Goal: Information Seeking & Learning: Learn about a topic

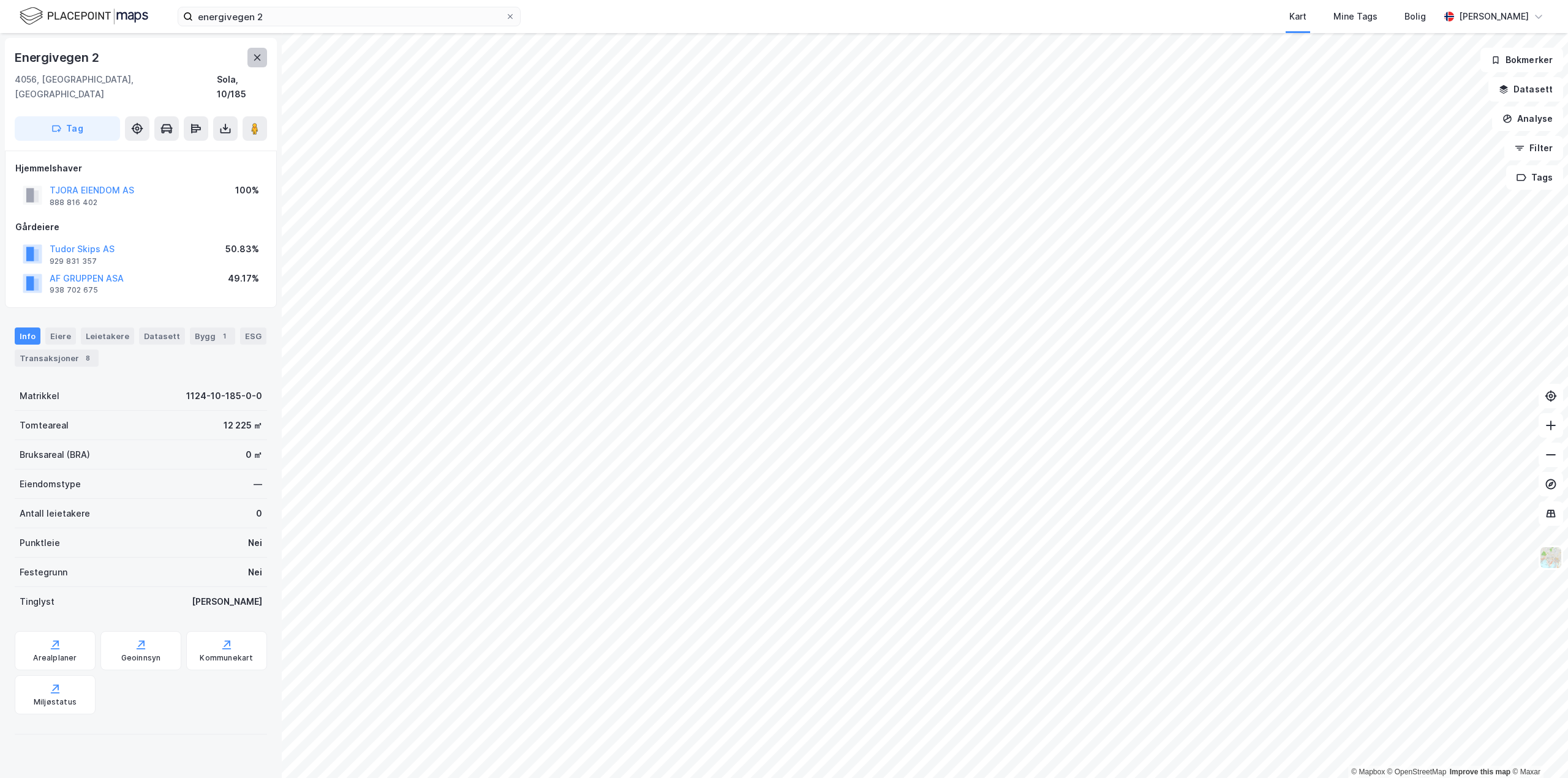
click at [252, 56] on icon at bounding box center [257, 57] width 9 height 9
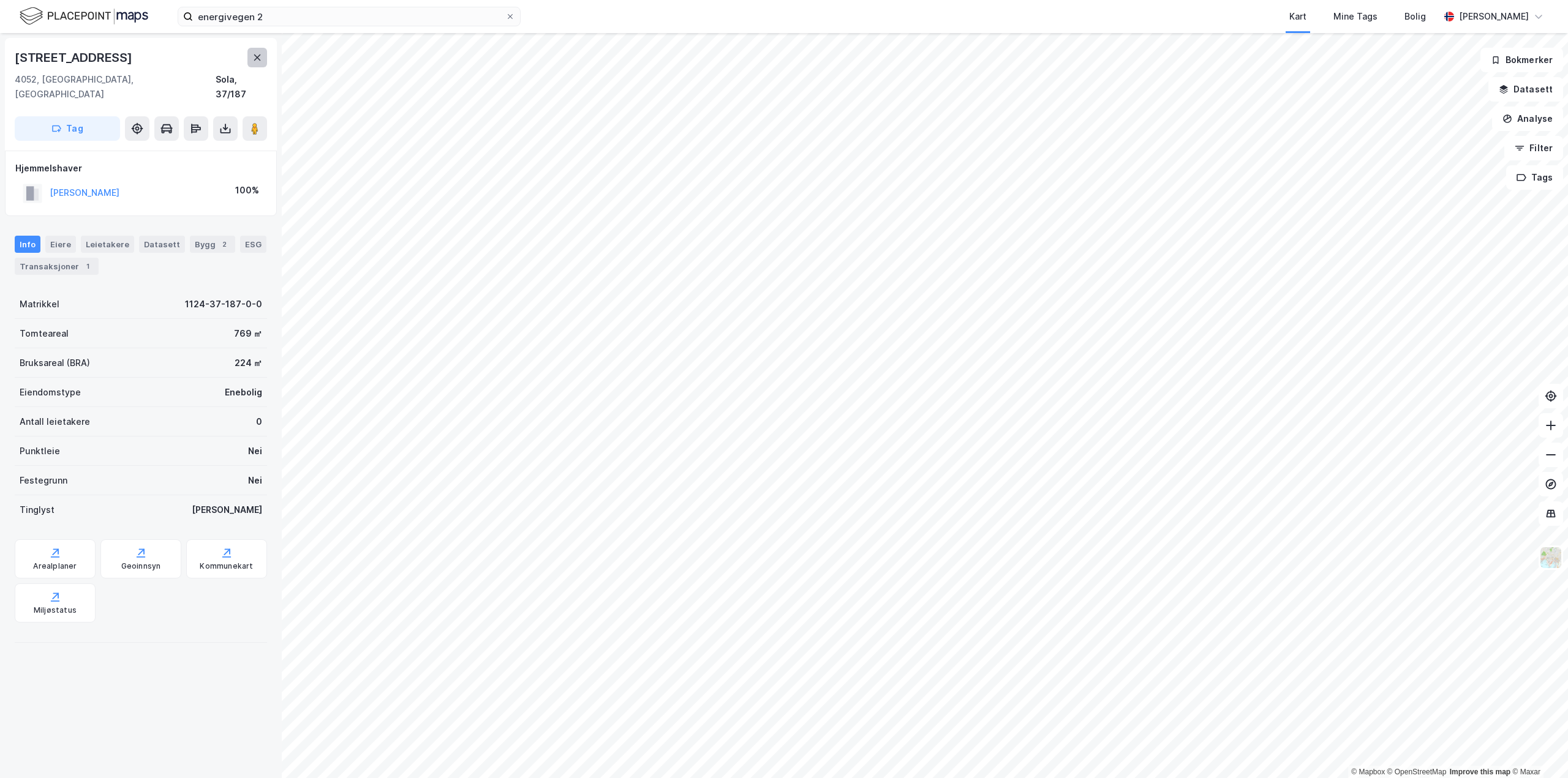
click at [256, 52] on button at bounding box center [257, 57] width 20 height 20
